Goal: Check status: Check status

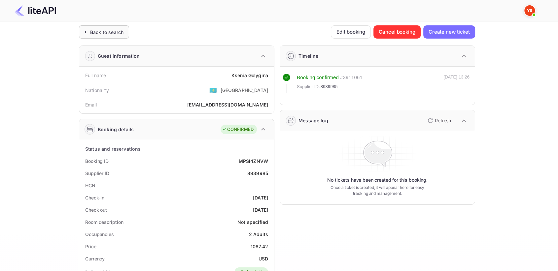
click at [104, 28] on div "Back to search" at bounding box center [104, 31] width 50 height 13
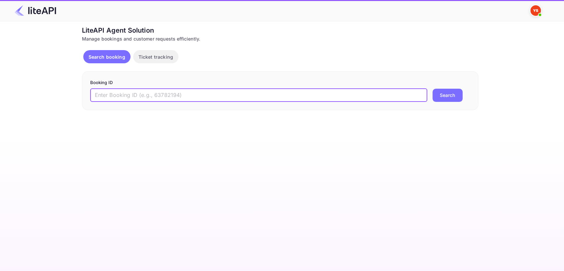
click at [178, 96] on input "text" at bounding box center [258, 95] width 337 height 13
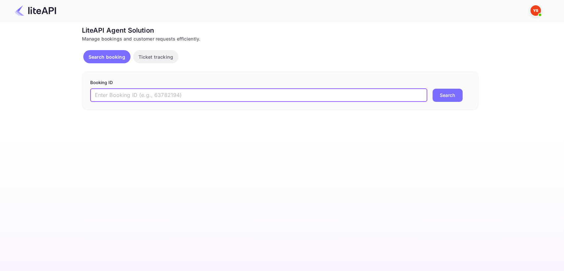
paste input "8941503"
type input "8941503"
click at [444, 89] on button "Search" at bounding box center [447, 95] width 30 height 13
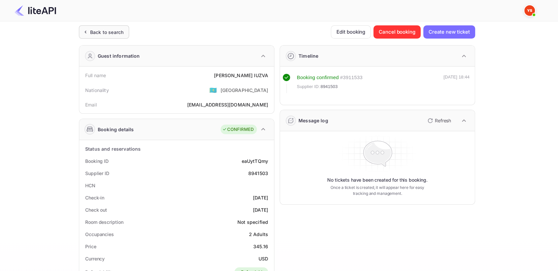
click at [90, 29] on div "Back to search" at bounding box center [106, 32] width 33 height 7
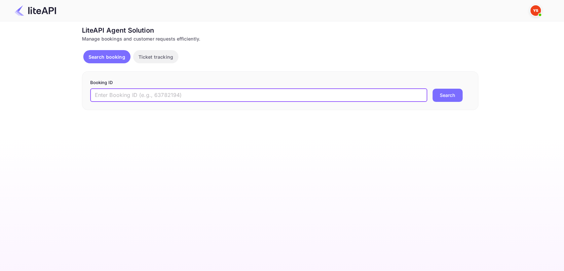
click at [151, 93] on input "text" at bounding box center [258, 95] width 337 height 13
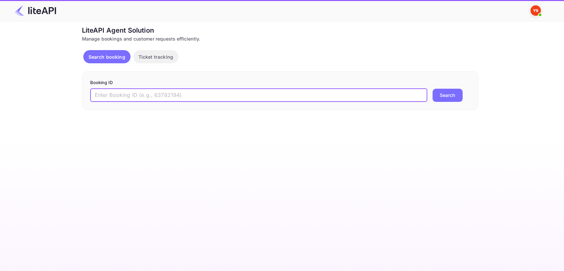
paste input "8941503"
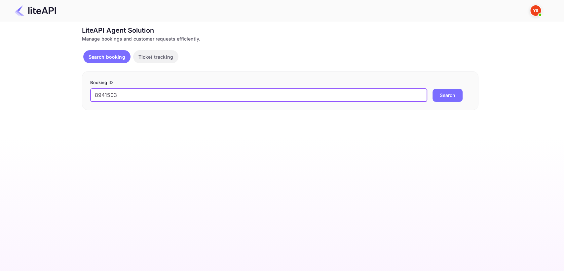
type input "8941503"
click at [452, 98] on button "Search" at bounding box center [447, 95] width 30 height 13
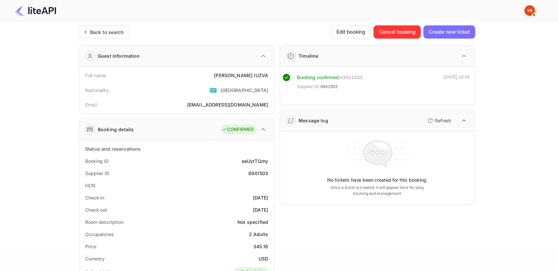
click at [255, 173] on div "8941503" at bounding box center [258, 173] width 20 height 7
copy div "8941503"
drag, startPoint x: 236, startPoint y: 74, endPoint x: 269, endPoint y: 72, distance: 33.4
click at [269, 72] on div "Full name [PERSON_NAME]" at bounding box center [177, 75] width 190 height 12
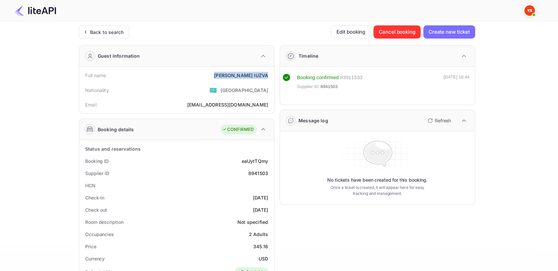
copy div "[PERSON_NAME]"
drag, startPoint x: 247, startPoint y: 244, endPoint x: 271, endPoint y: 244, distance: 24.4
click at [271, 244] on div "Price 345.16" at bounding box center [177, 247] width 190 height 12
copy div "345.16"
